Goal: Information Seeking & Learning: Learn about a topic

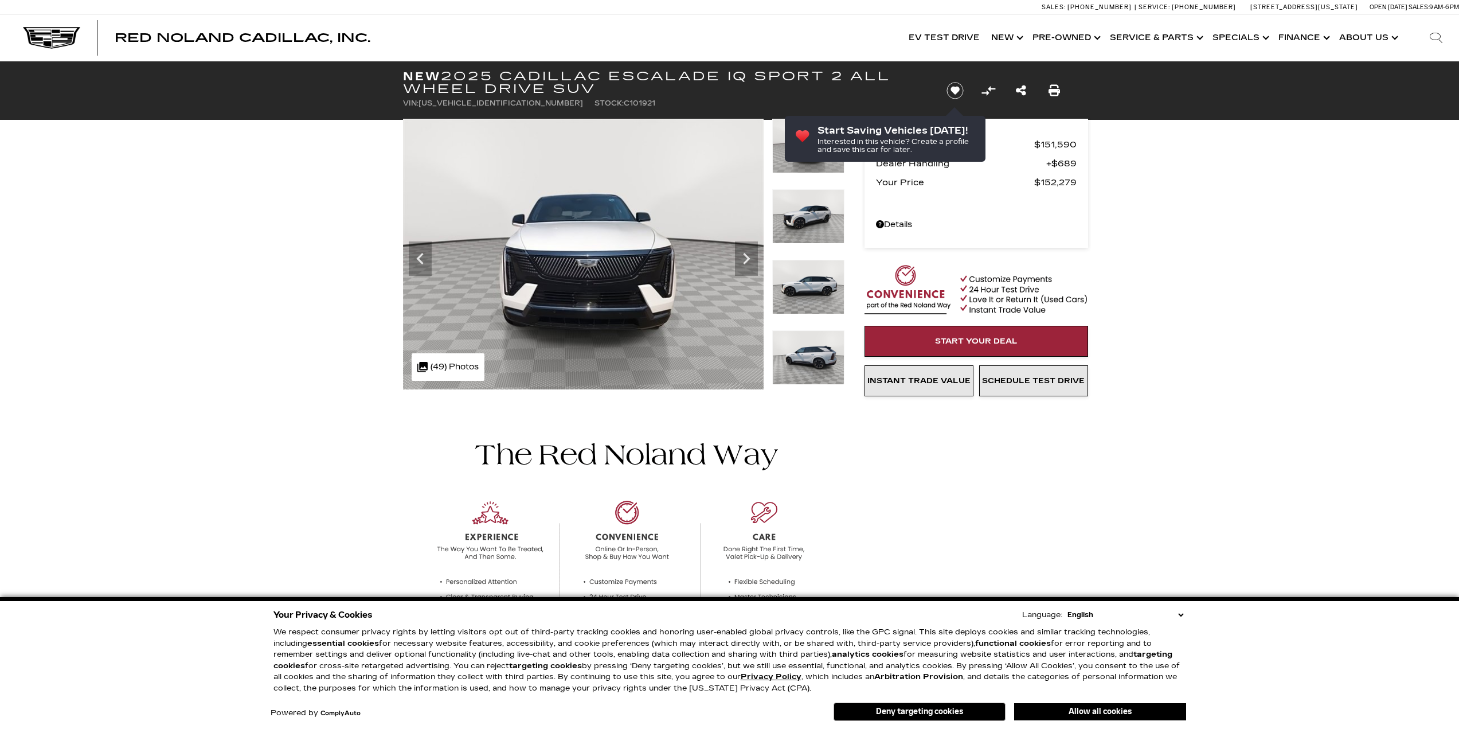
click at [794, 206] on img at bounding box center [808, 216] width 72 height 54
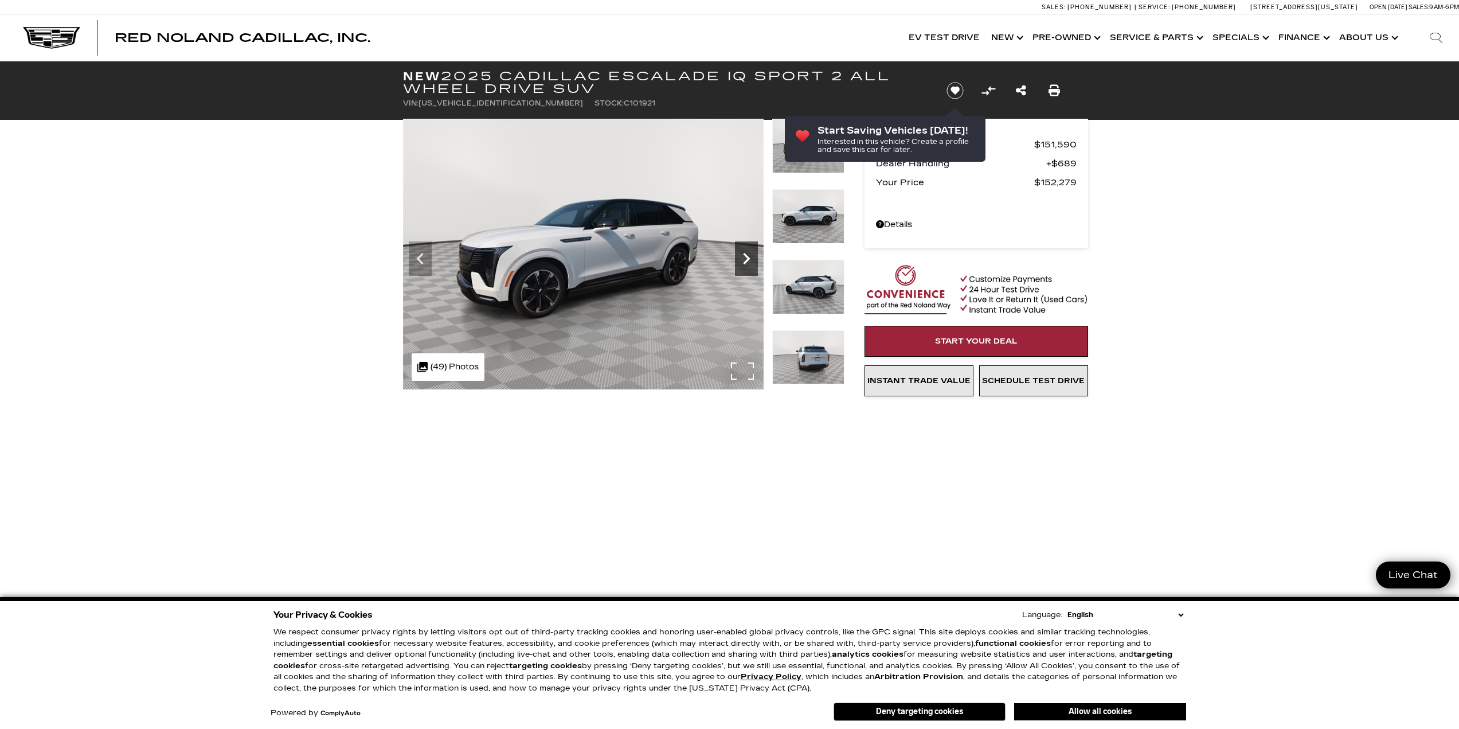
click at [743, 255] on icon "Next" at bounding box center [746, 258] width 23 height 23
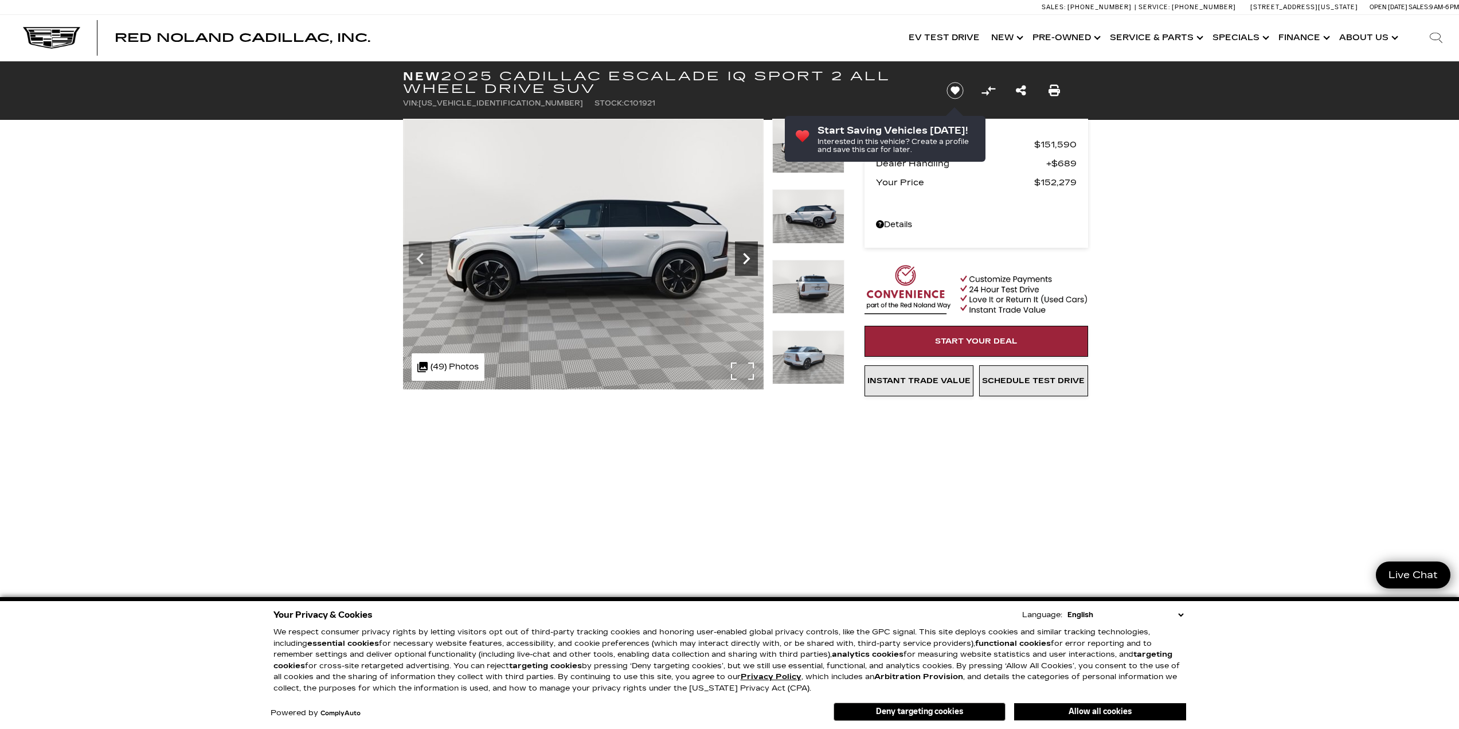
click at [743, 255] on icon "Next" at bounding box center [746, 258] width 23 height 23
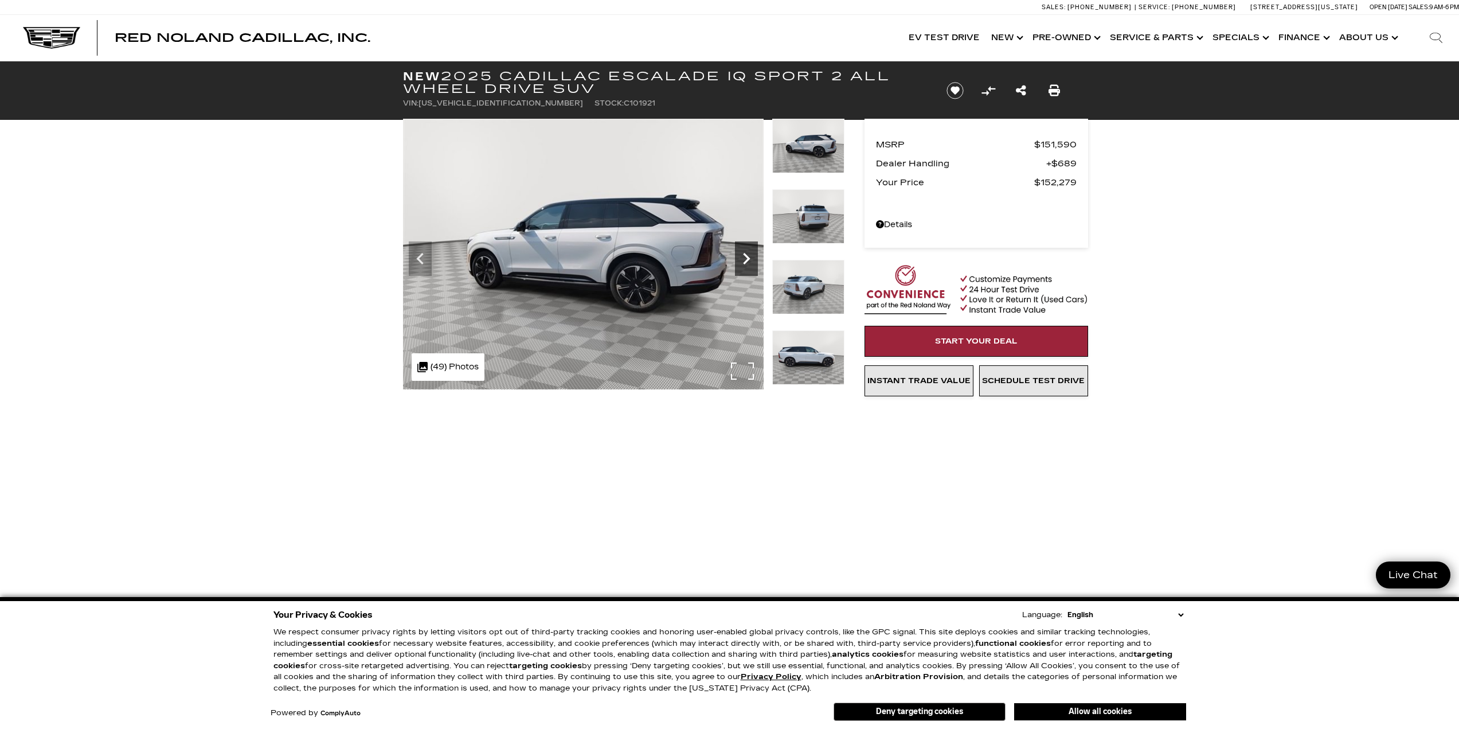
click at [743, 254] on icon "Next" at bounding box center [746, 258] width 23 height 23
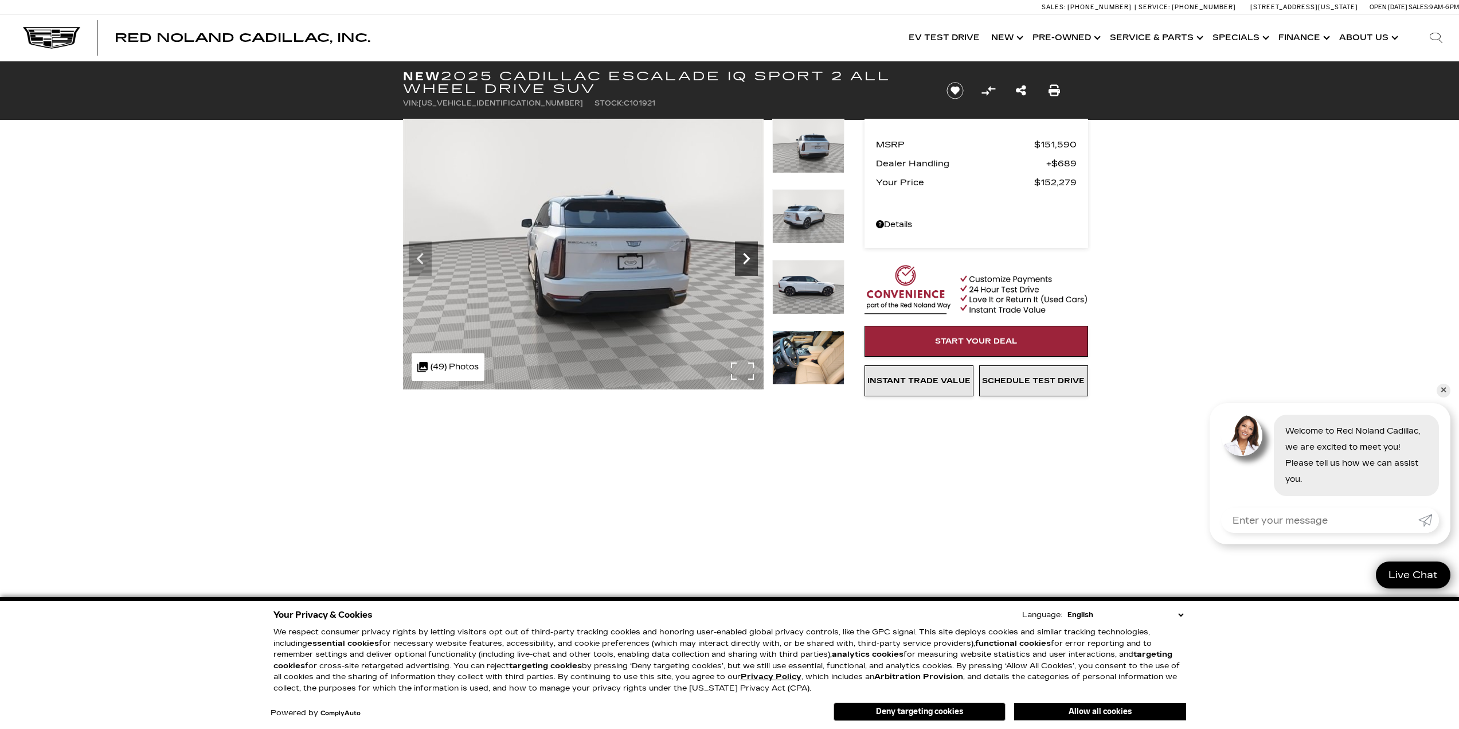
click at [743, 254] on icon "Next" at bounding box center [746, 258] width 23 height 23
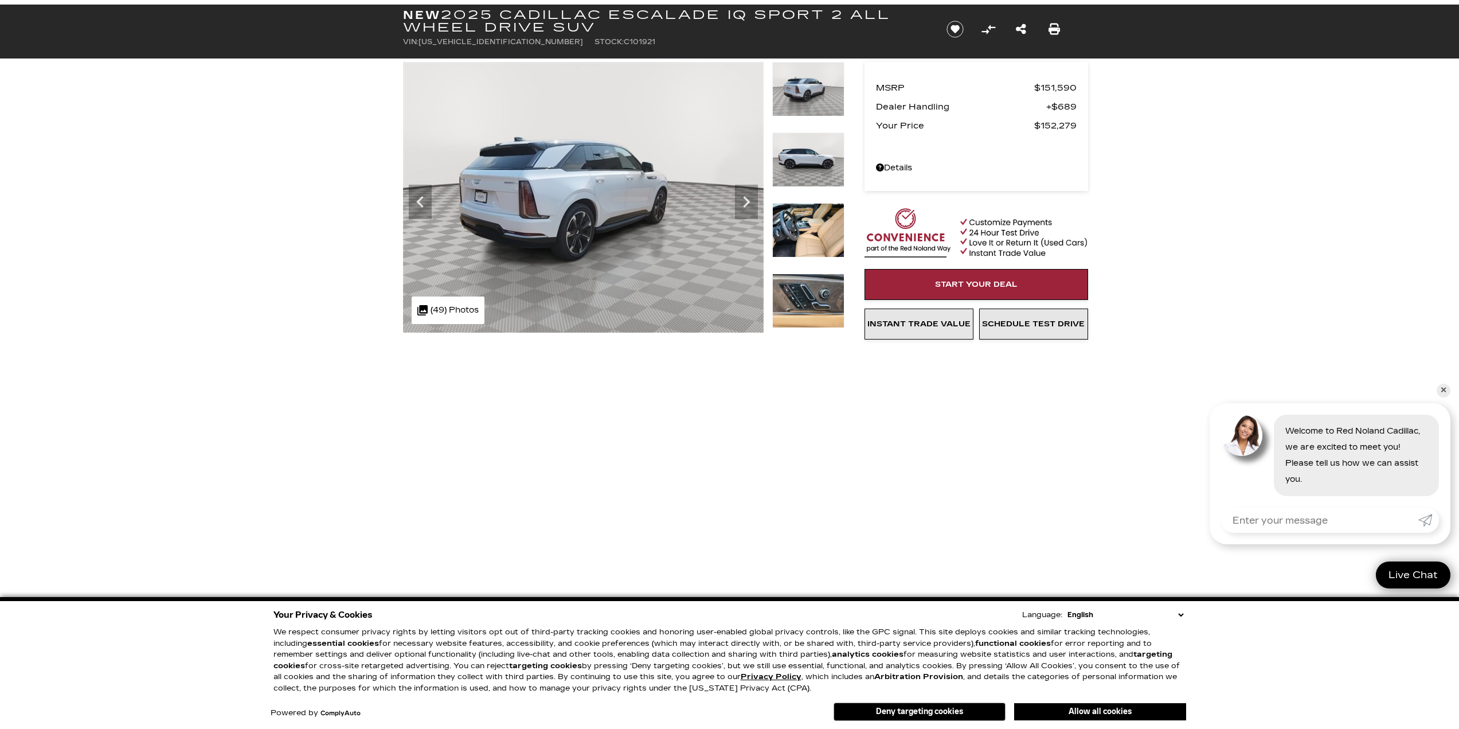
scroll to position [229, 0]
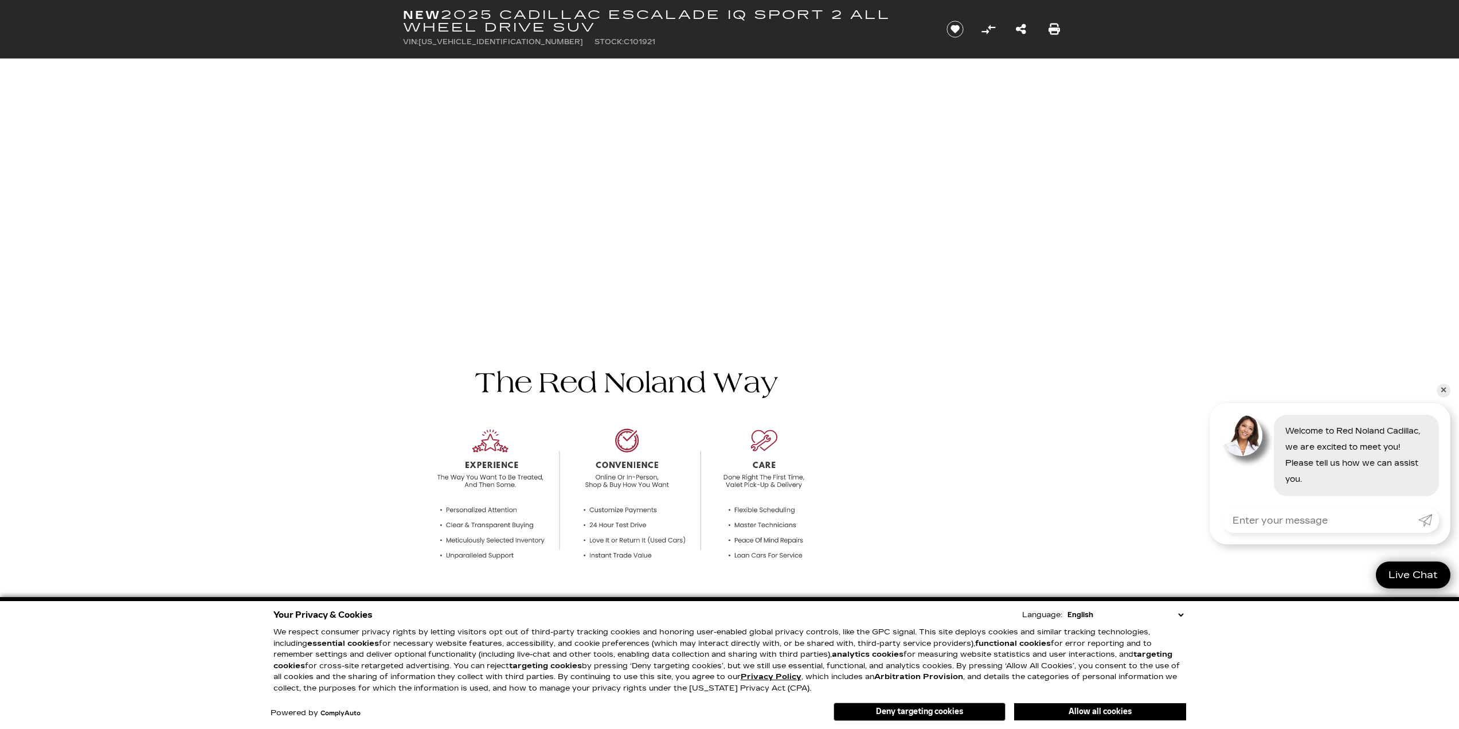
scroll to position [631, 0]
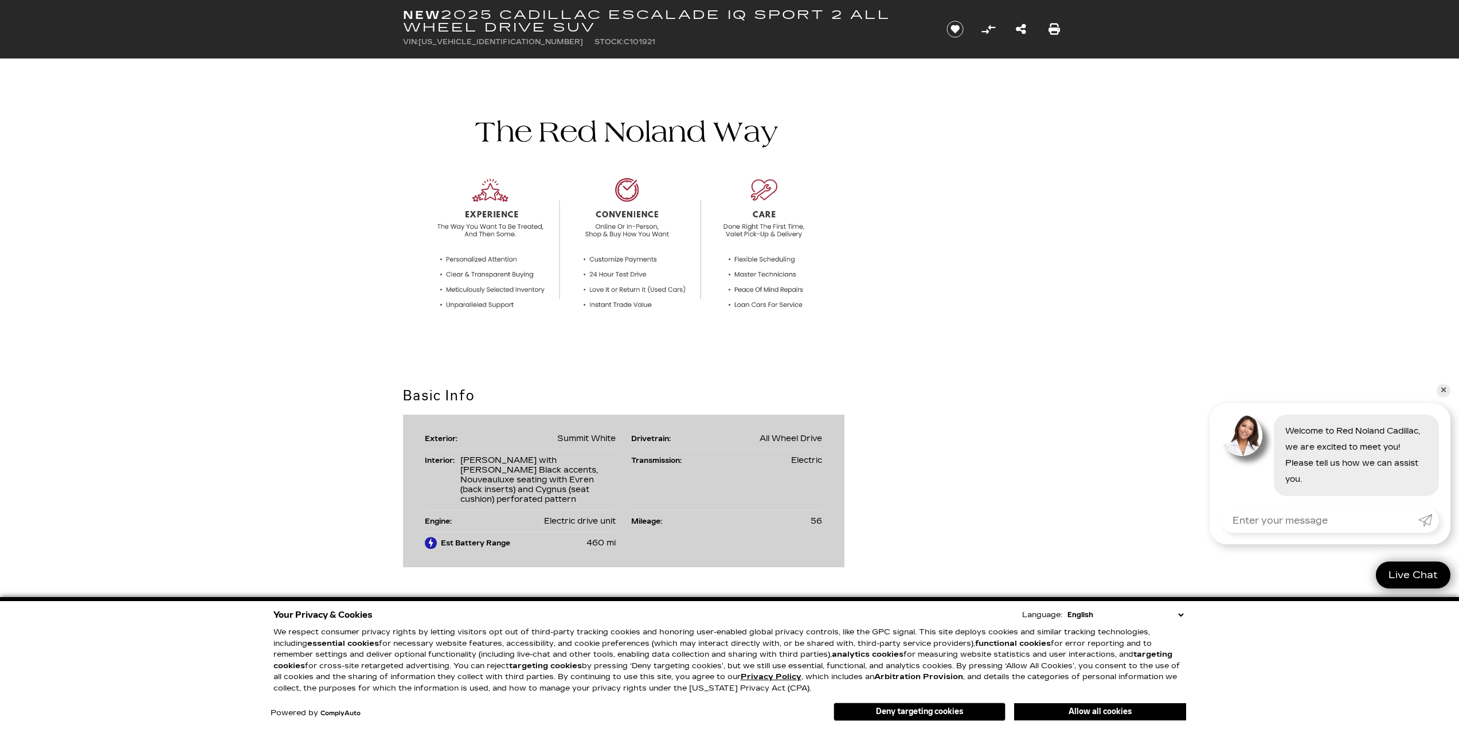
click at [607, 538] on span "mi" at bounding box center [611, 543] width 9 height 10
click at [867, 544] on div "Basic Info Exterior: Summit White Drivetrain: All Wheel Drive Interior: Camelia…" at bounding box center [730, 476] width 688 height 182
click at [591, 538] on span "460" at bounding box center [596, 543] width 18 height 10
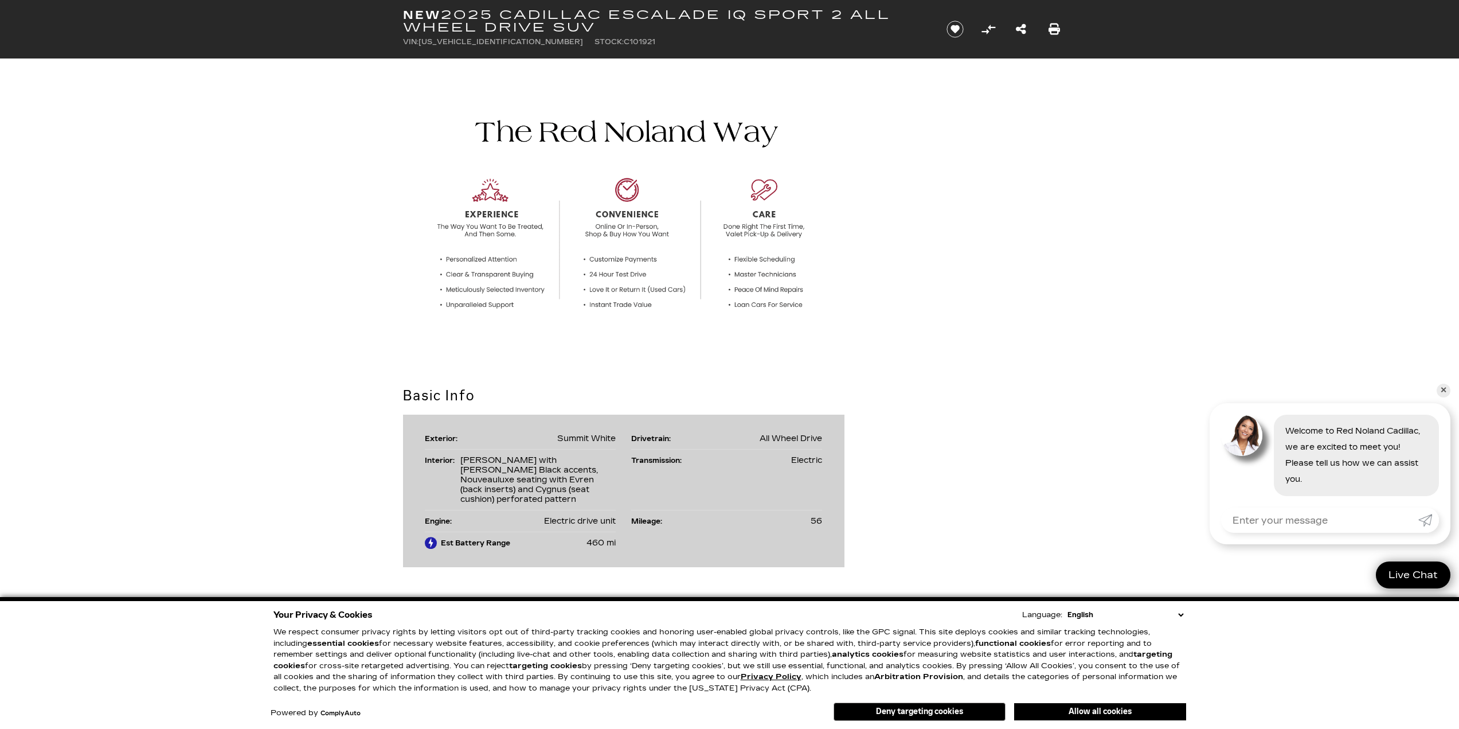
click at [591, 538] on span "460" at bounding box center [596, 543] width 18 height 10
click at [688, 539] on ul "Exterior: Summit White Drivetrain: All Wheel Drive Interior: Camelia with Backe…" at bounding box center [623, 491] width 397 height 126
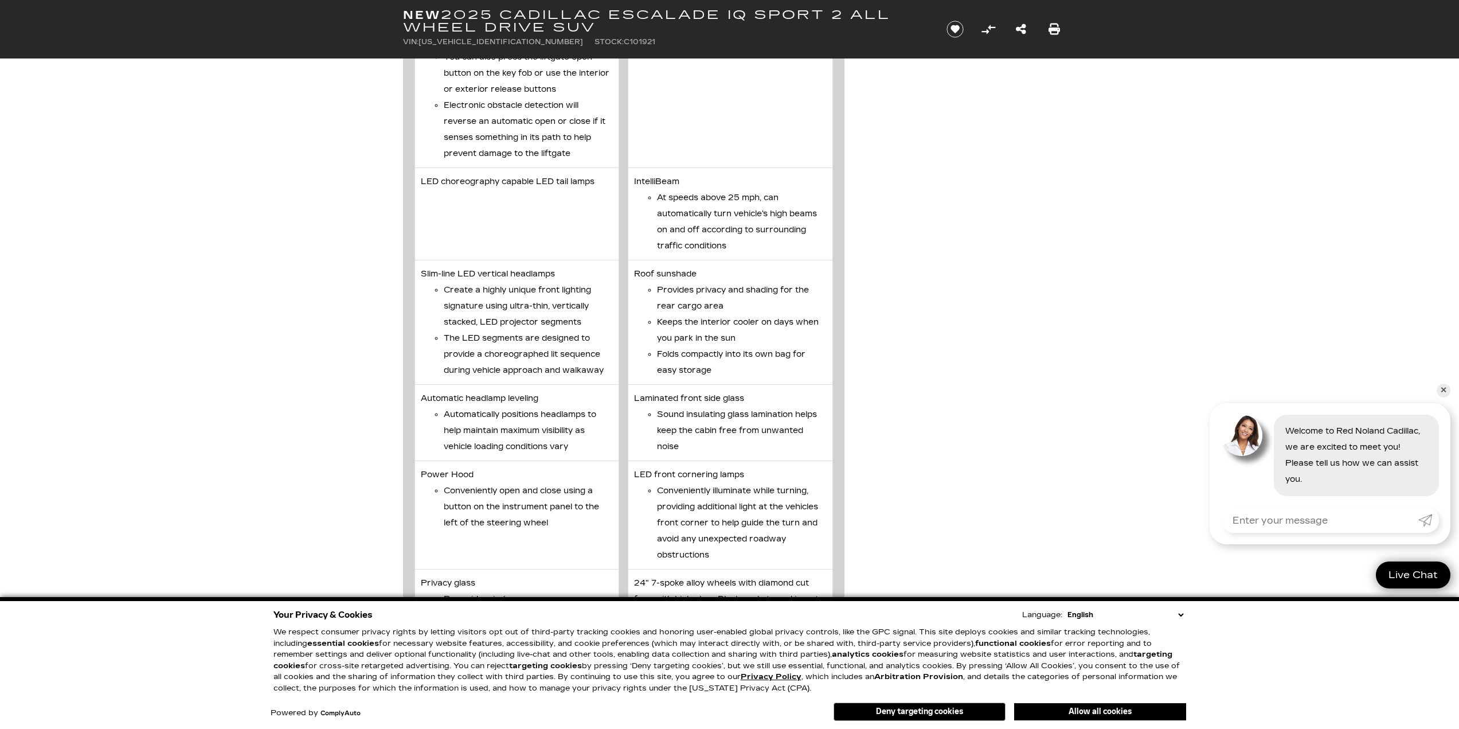
scroll to position [3154, 0]
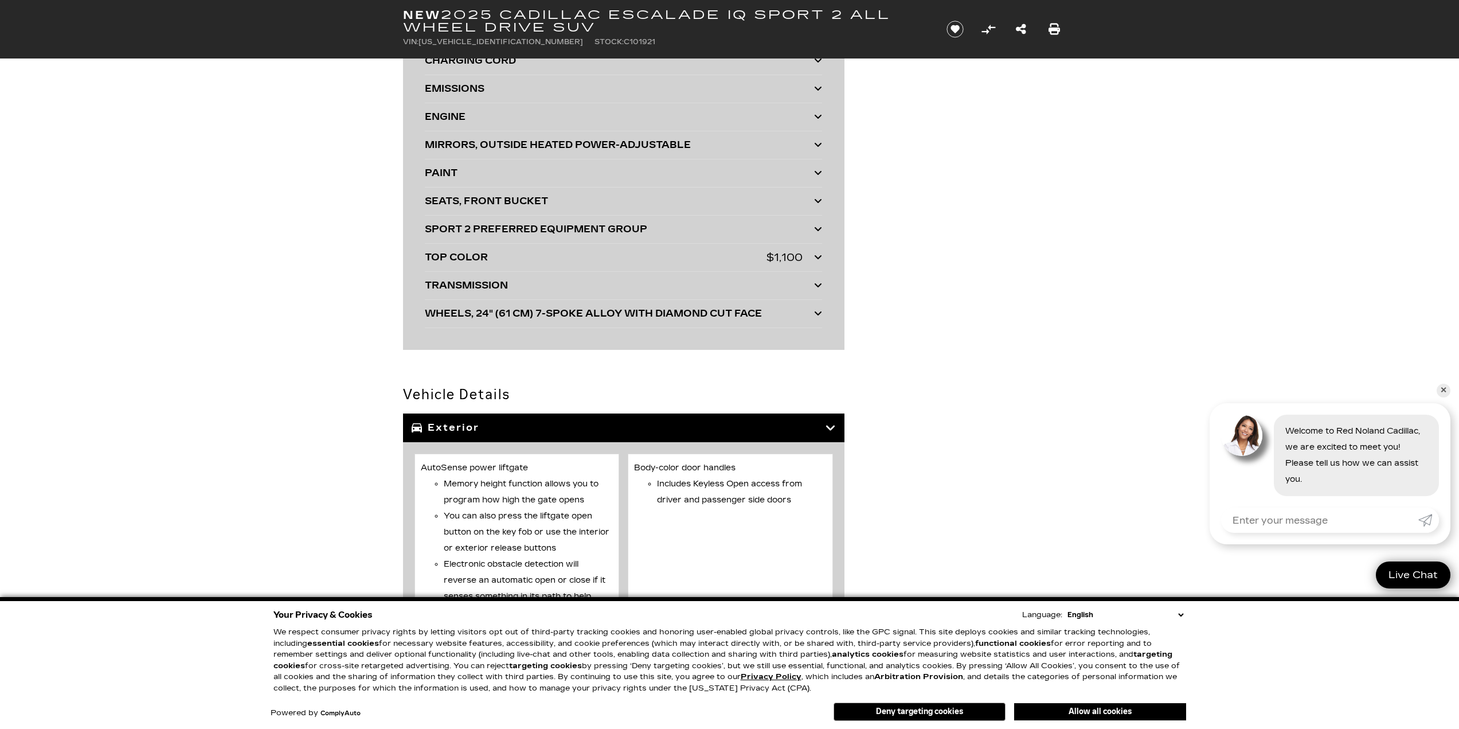
click at [582, 249] on div "TOP COLOR" at bounding box center [596, 257] width 342 height 16
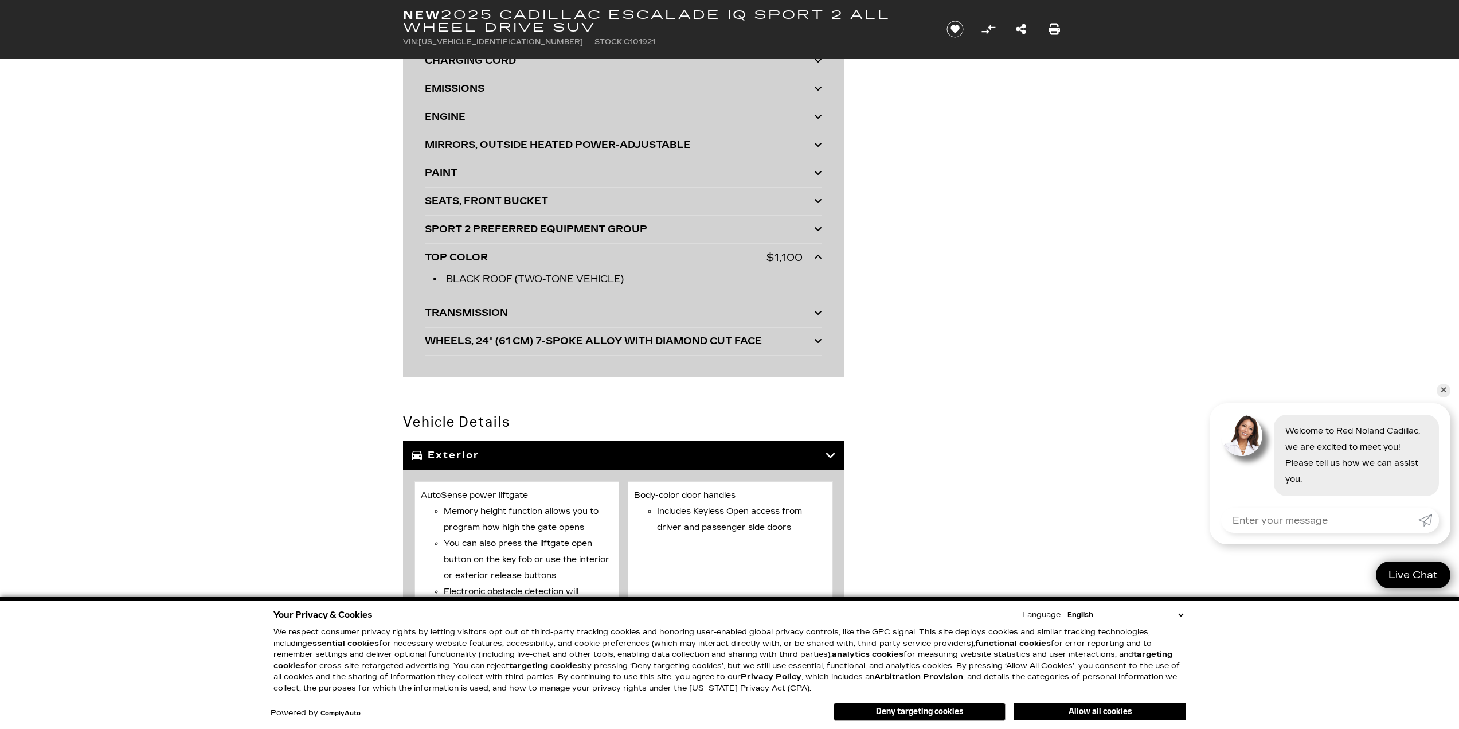
click at [576, 249] on div "TOP COLOR" at bounding box center [596, 257] width 342 height 16
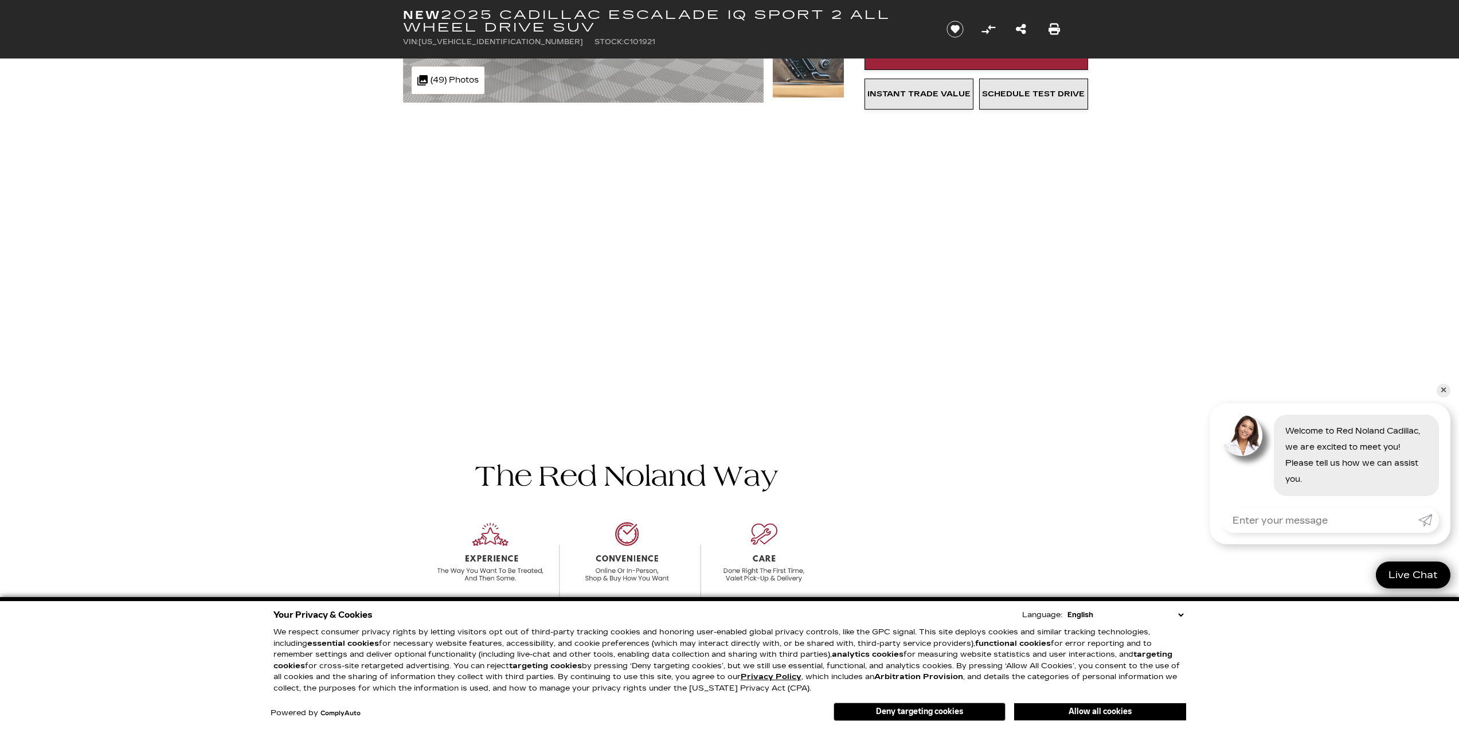
scroll to position [0, 0]
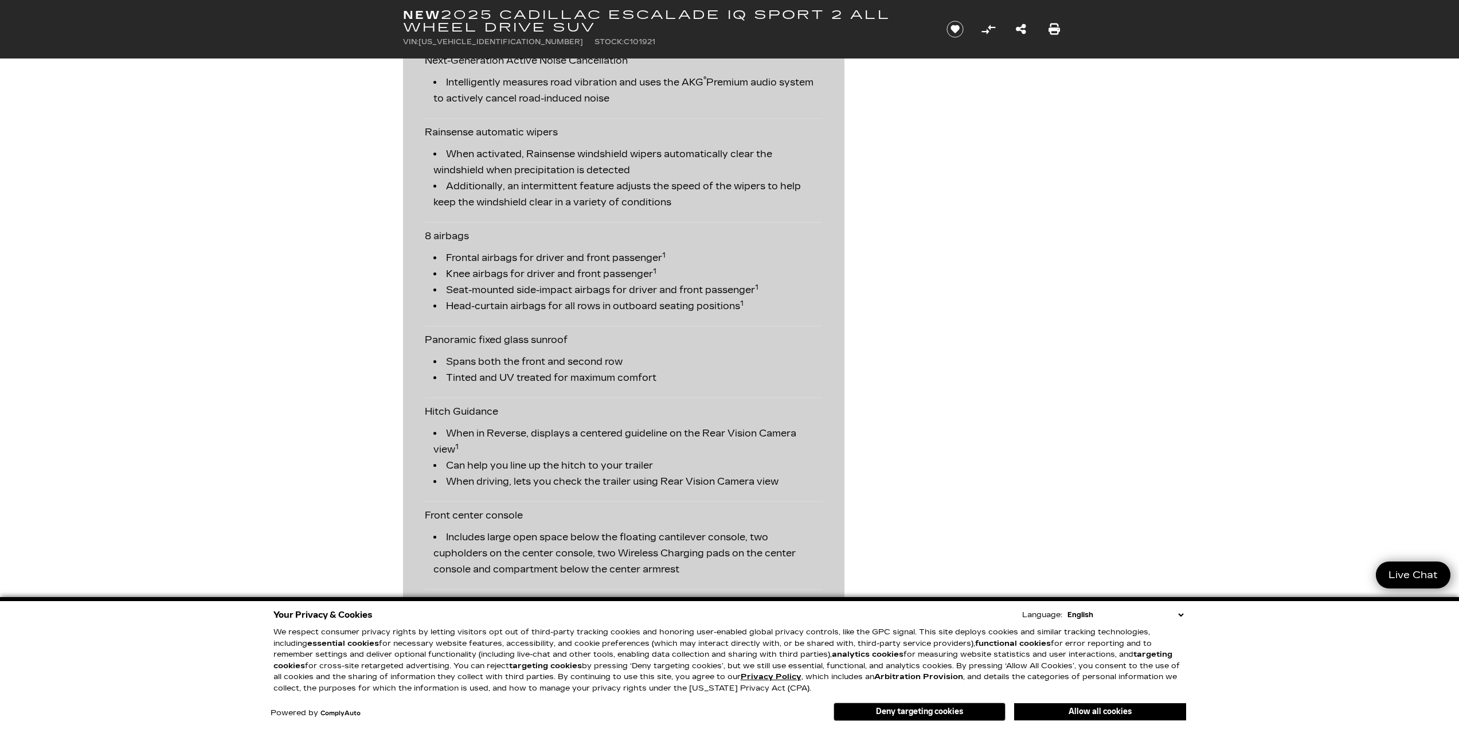
scroll to position [2466, 0]
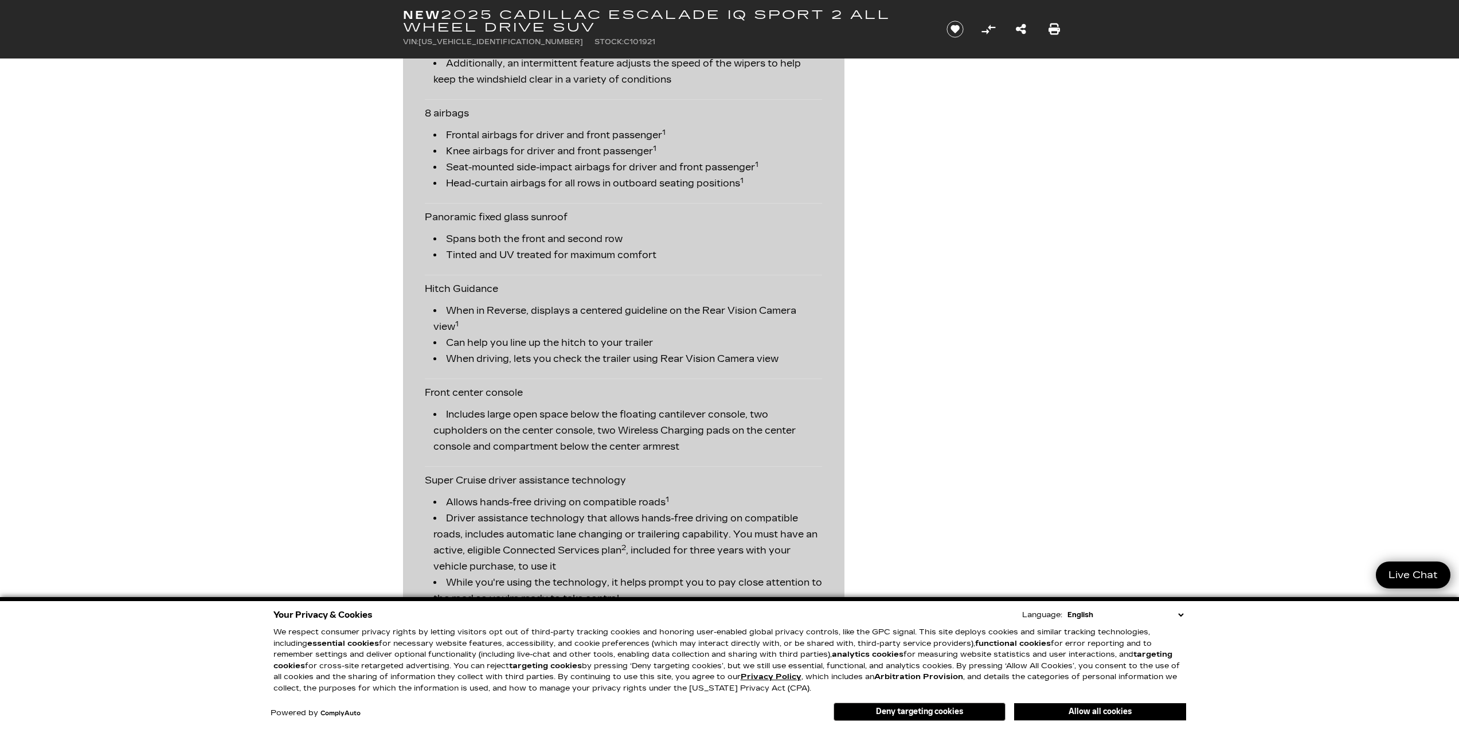
click at [1005, 485] on div "Premium Options & Packages Adaptive Cruise Control Automatically follows a dete…" at bounding box center [730, 144] width 688 height 1788
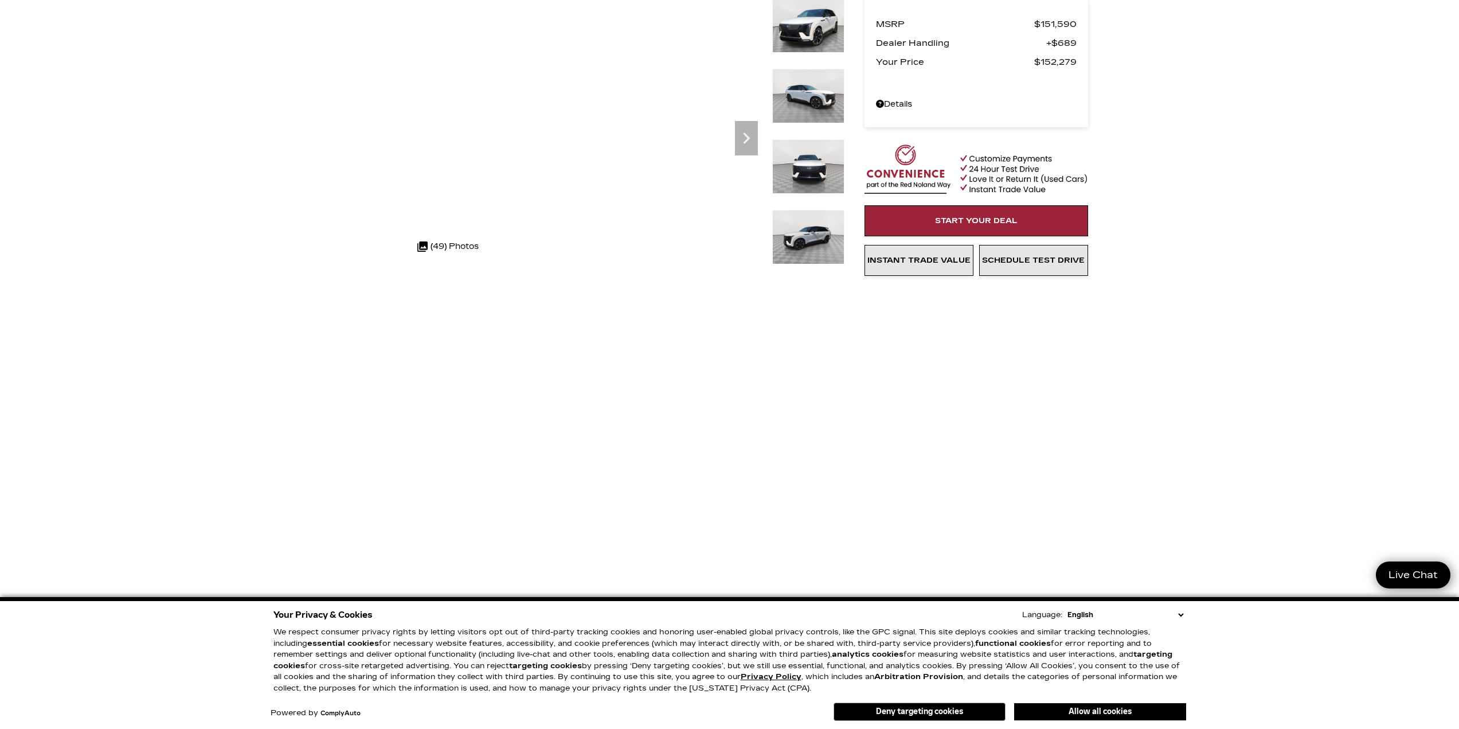
scroll to position [0, 0]
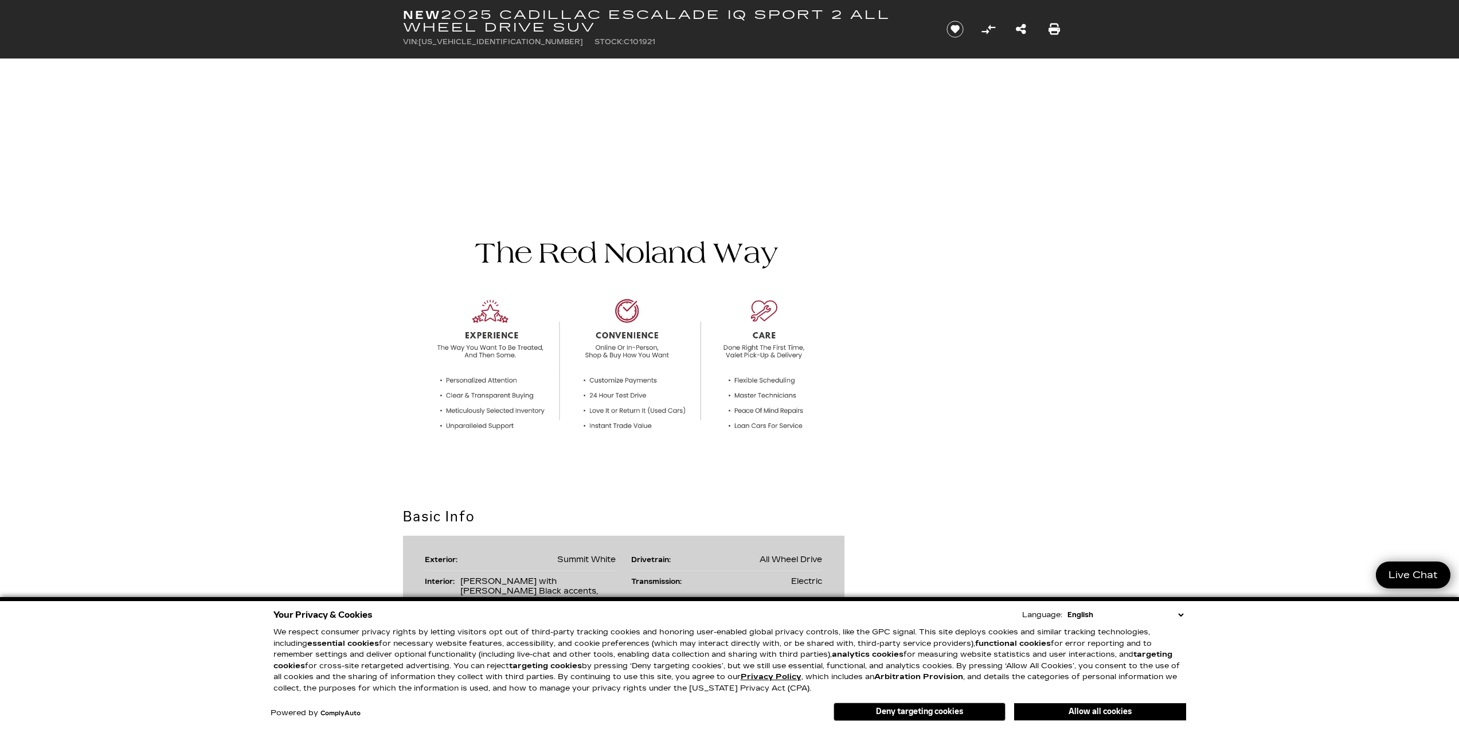
scroll to position [746, 0]
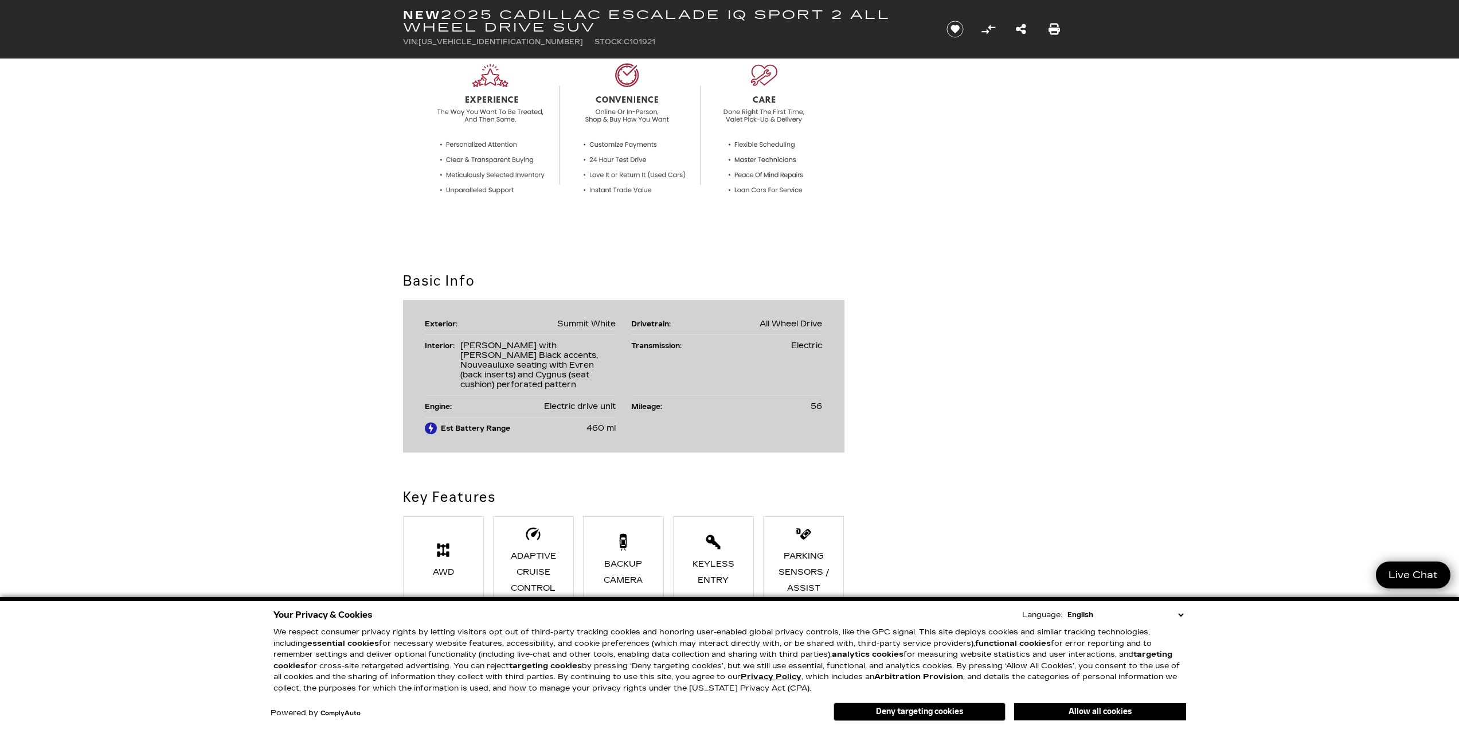
drag, startPoint x: 183, startPoint y: 312, endPoint x: 248, endPoint y: 513, distance: 211.6
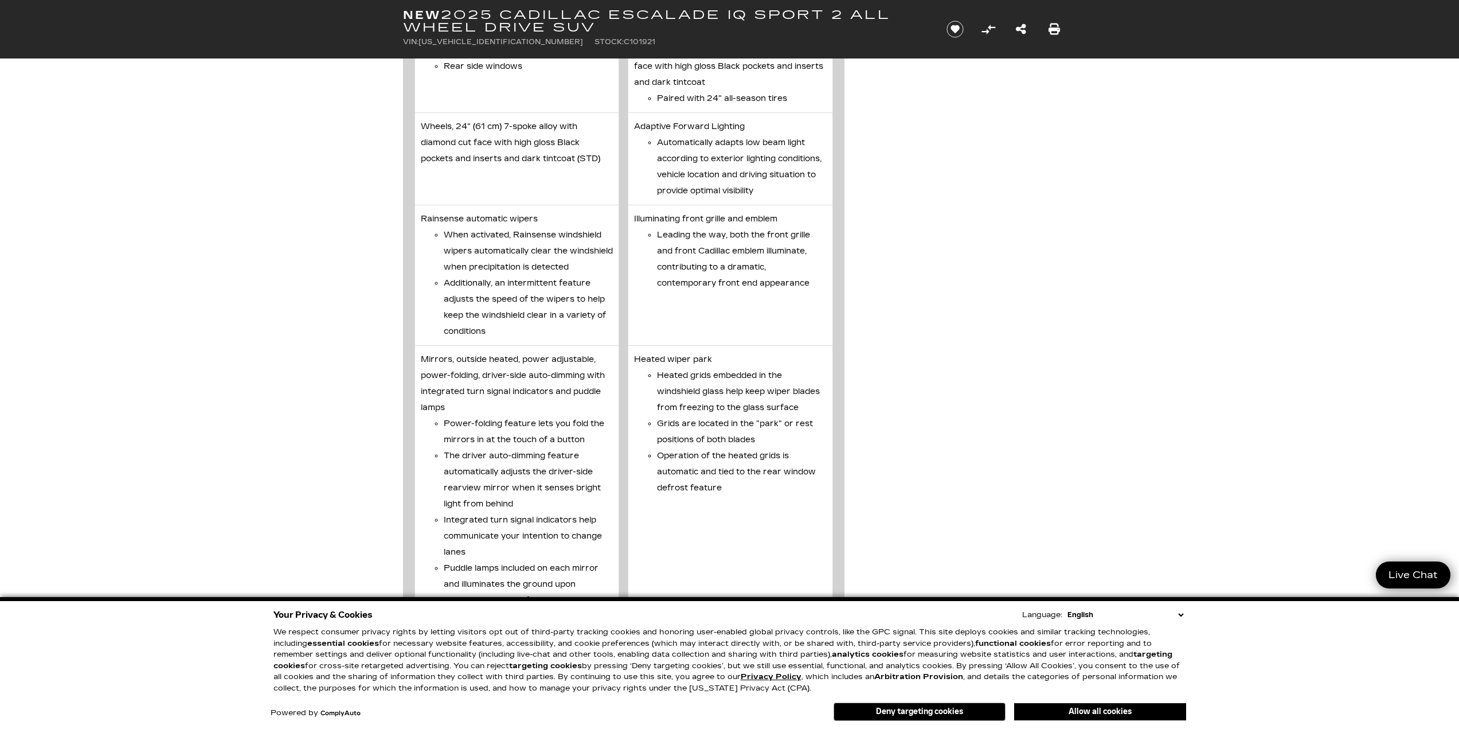
scroll to position [4358, 0]
